Goal: Navigation & Orientation: Understand site structure

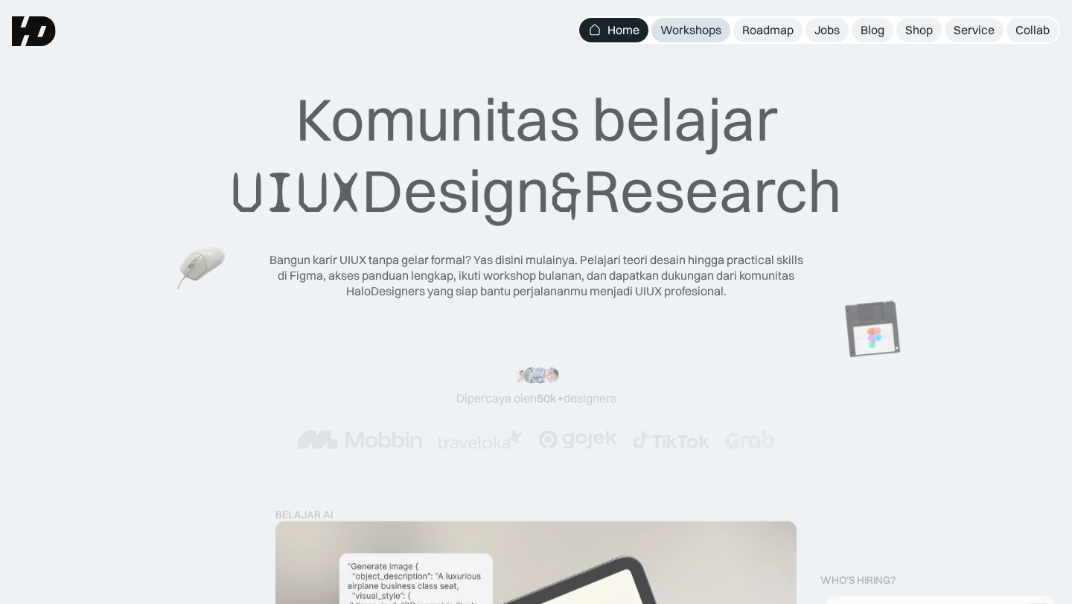
click at [701, 31] on div "Workshops" at bounding box center [690, 30] width 61 height 16
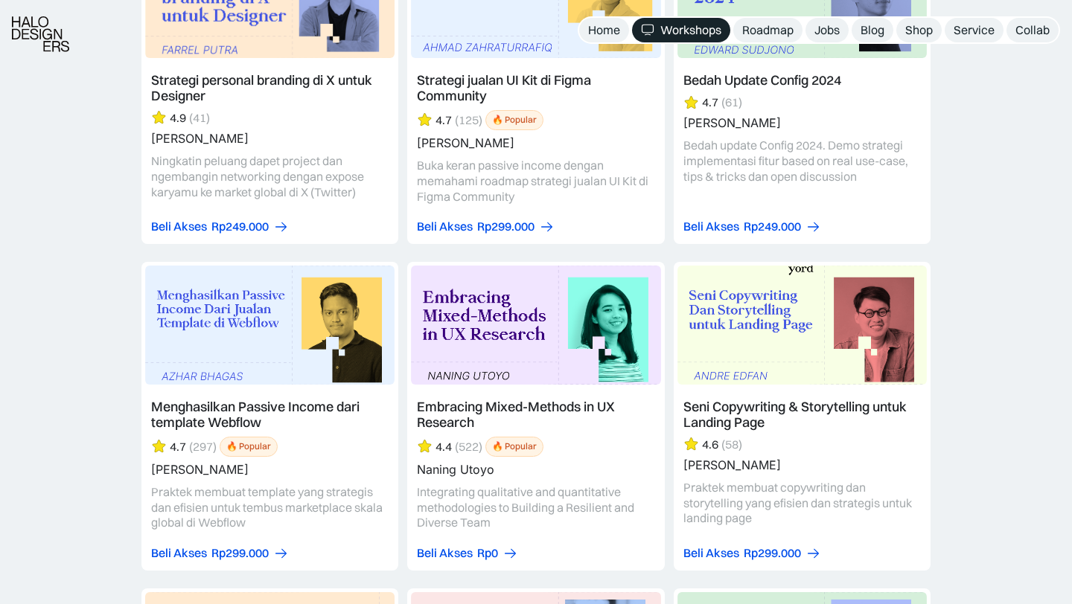
scroll to position [3283, 0]
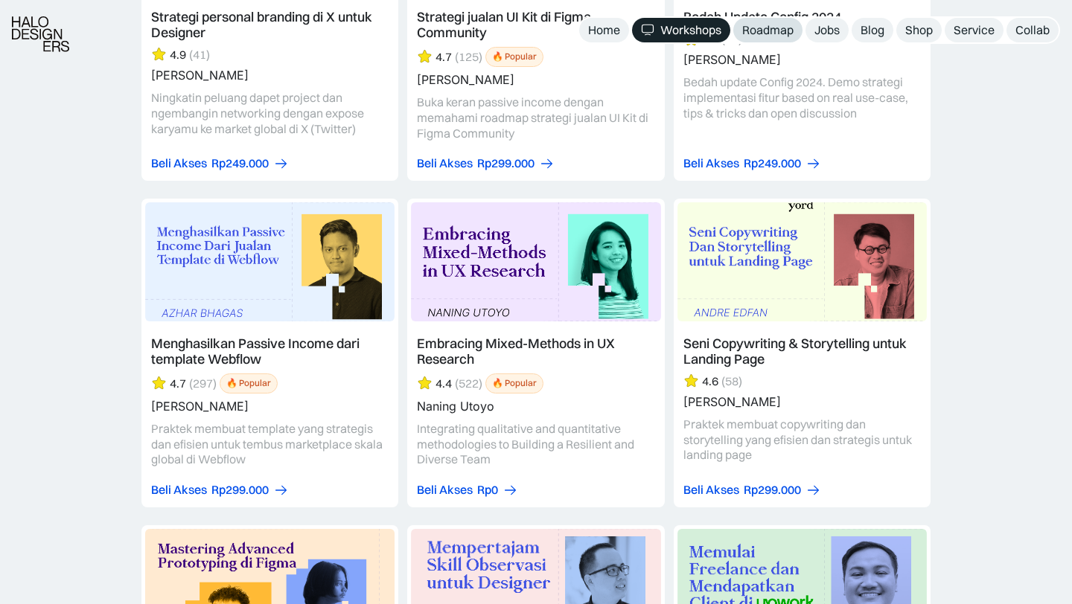
click at [767, 30] on div "Roadmap" at bounding box center [767, 30] width 51 height 16
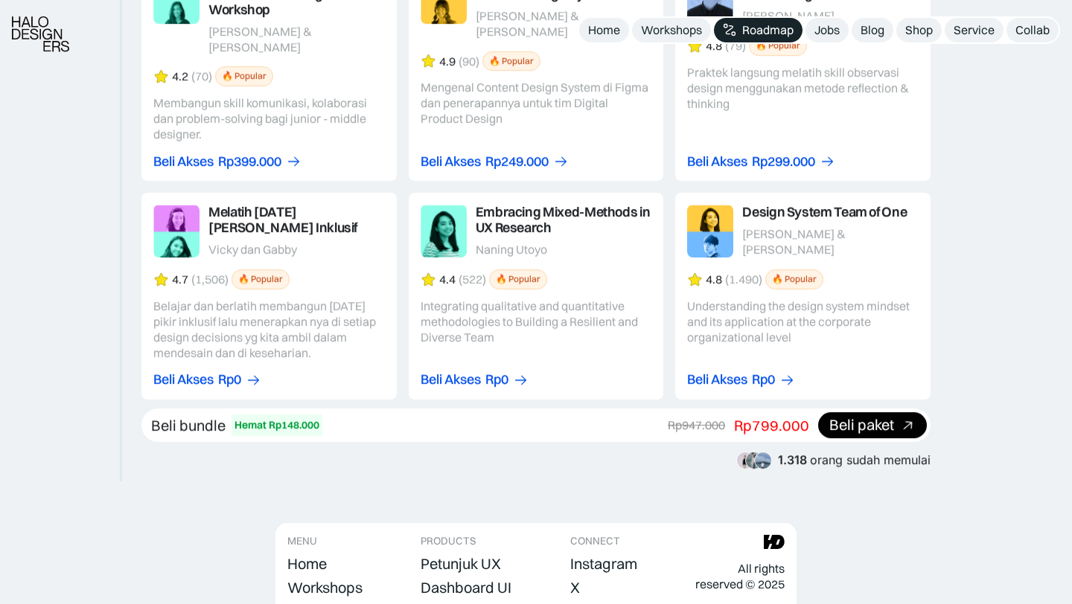
scroll to position [2793, 0]
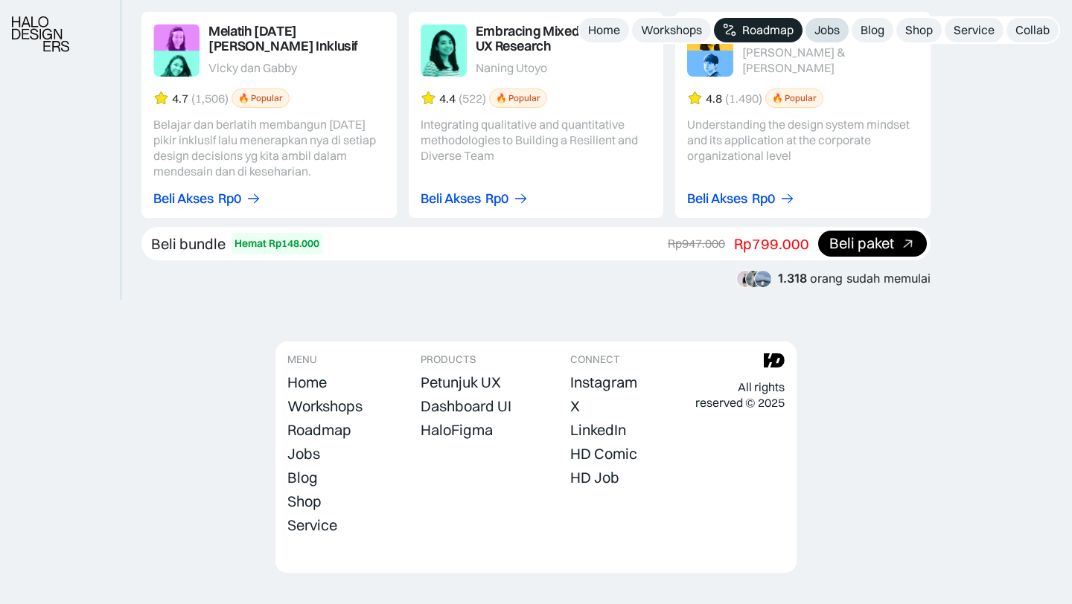
click at [831, 27] on div "Jobs" at bounding box center [826, 30] width 25 height 16
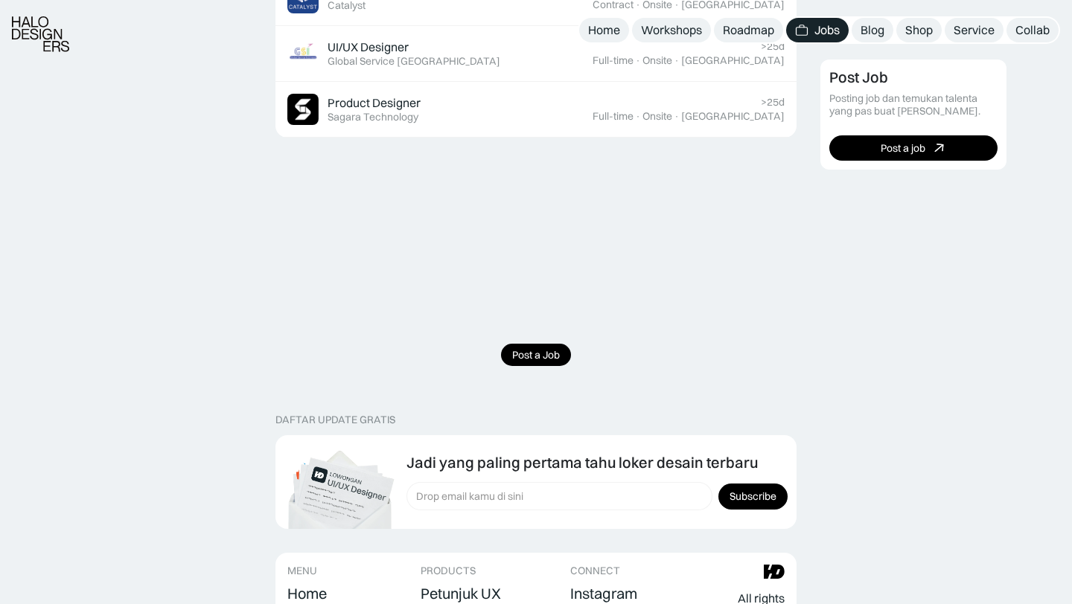
scroll to position [1162, 0]
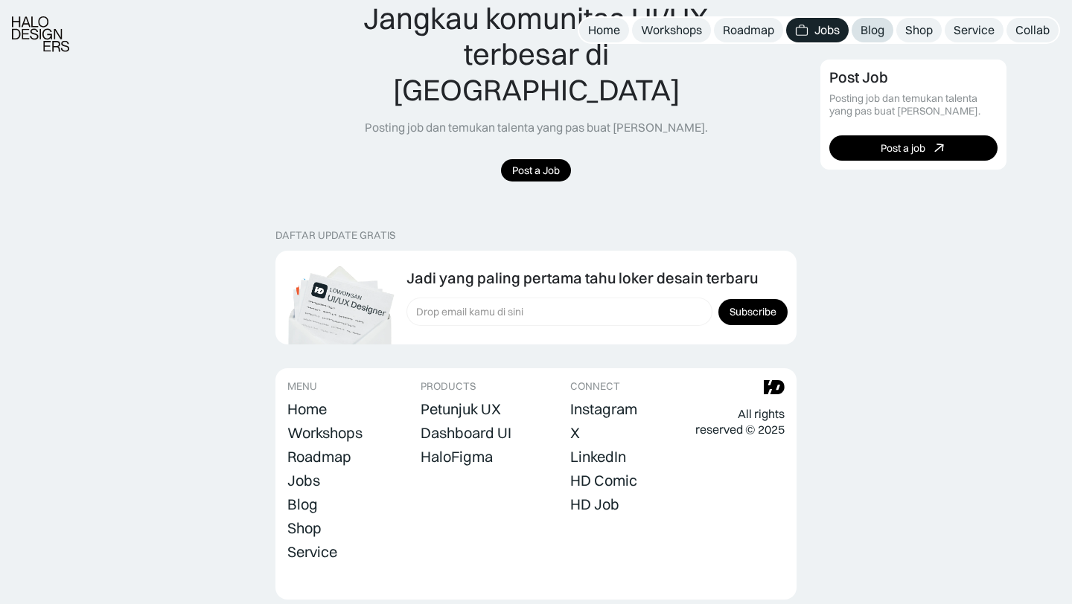
click at [863, 31] on div "Blog" at bounding box center [872, 30] width 24 height 16
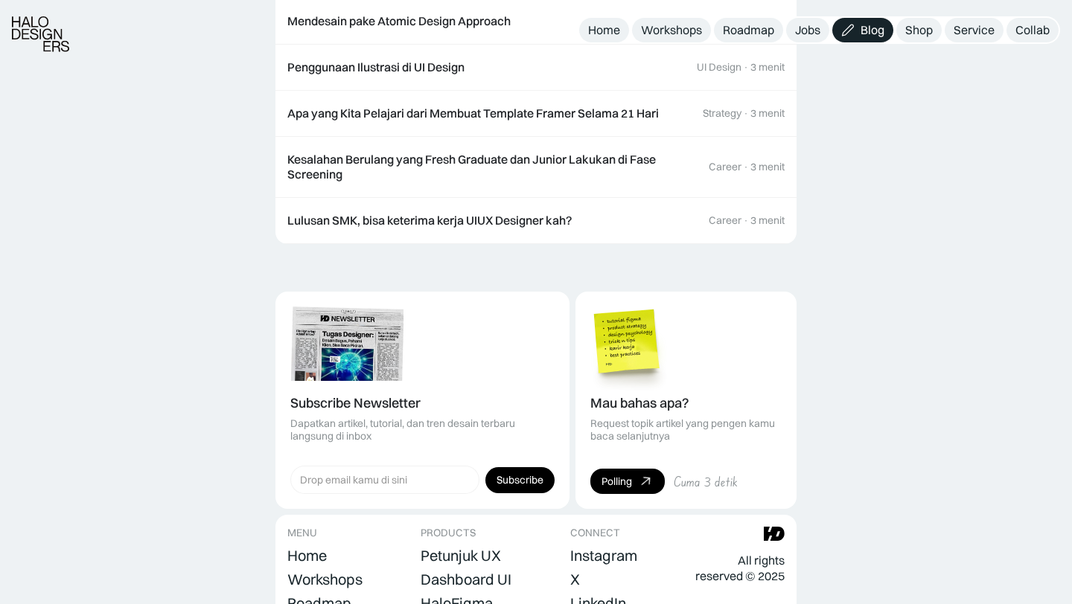
scroll to position [2000, 0]
